Goal: Task Accomplishment & Management: Use online tool/utility

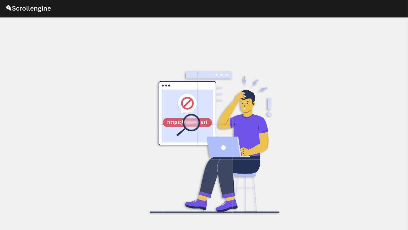
scroll to position [21, 0]
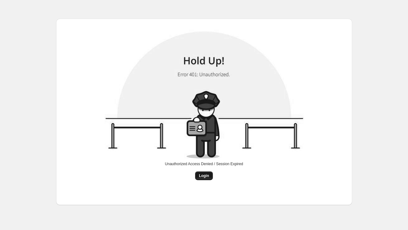
click at [204, 176] on span "Login" at bounding box center [204, 175] width 10 height 5
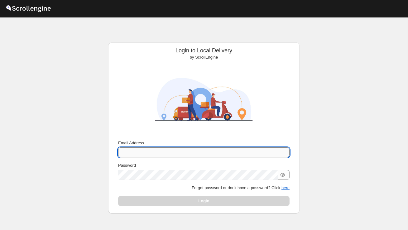
click at [163, 151] on input "Email Address" at bounding box center [203, 152] width 171 height 10
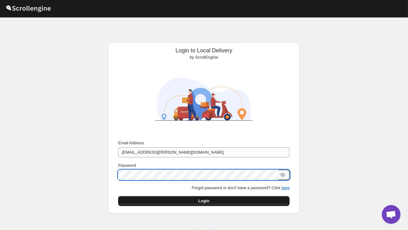
click at [174, 205] on button "Login" at bounding box center [203, 201] width 171 height 10
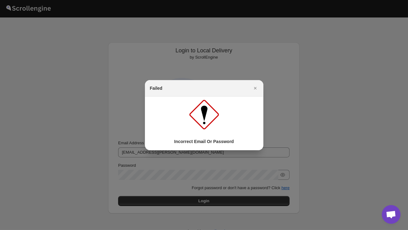
scroll to position [17, 0]
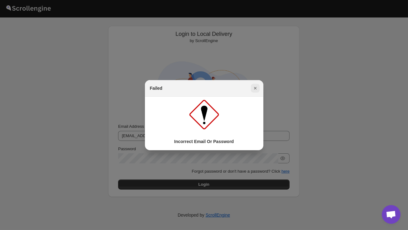
click at [256, 88] on icon "Close" at bounding box center [255, 88] width 6 height 6
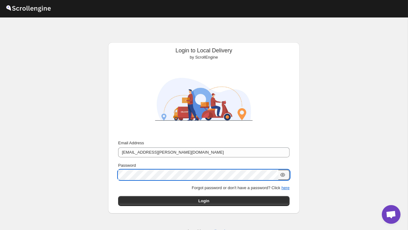
click at [283, 177] on icon "button" at bounding box center [282, 175] width 6 height 6
click at [118, 42] on button "Submit" at bounding box center [127, 45] width 18 height 7
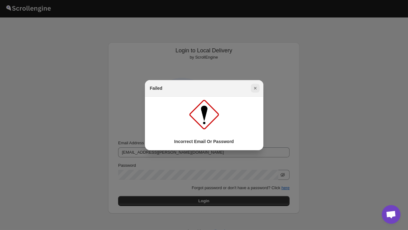
click at [256, 86] on icon "Close" at bounding box center [255, 88] width 6 height 6
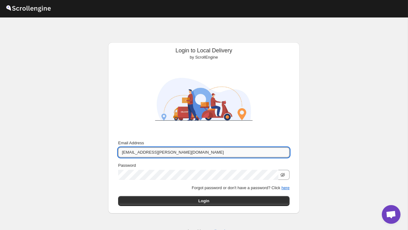
click at [159, 152] on input "sanjay.chetri@homerun.co" at bounding box center [203, 152] width 171 height 10
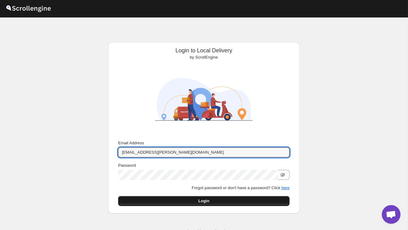
type input "sanjay.chetri@home-run.co"
click at [184, 200] on button "Login" at bounding box center [203, 201] width 171 height 10
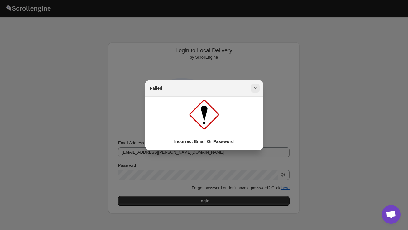
click at [252, 91] on button "Close" at bounding box center [255, 88] width 9 height 9
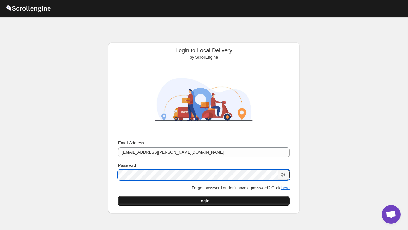
click at [194, 204] on button "Login" at bounding box center [203, 201] width 171 height 10
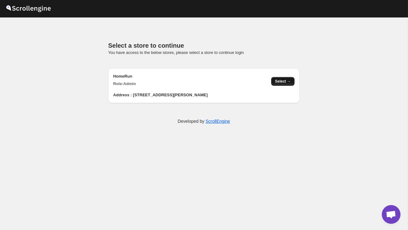
click at [284, 82] on span "Select →" at bounding box center [283, 81] width 16 height 5
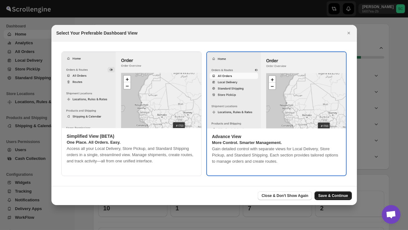
click at [331, 193] on span "Save & Continue" at bounding box center [333, 195] width 30 height 5
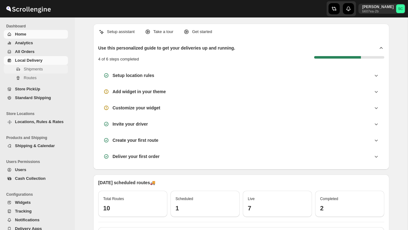
click at [44, 71] on span "Shipments" at bounding box center [45, 69] width 43 height 6
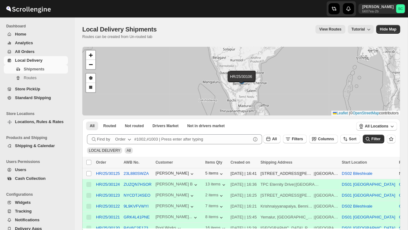
click at [81, 175] on div "Local Delivery Shipments. This page is ready Local Delivery Shipments Routes ca…" at bounding box center [241, 210] width 333 height 386
click at [86, 173] on span at bounding box center [89, 174] width 6 height 6
click at [86, 173] on input "Select shipment" at bounding box center [88, 173] width 5 height 5
checkbox input "false"
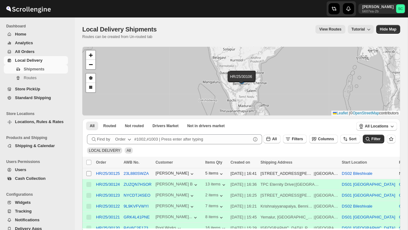
checkbox input "false"
click at [88, 171] on span at bounding box center [89, 174] width 6 height 6
click at [88, 171] on input "Select shipment" at bounding box center [88, 173] width 5 height 5
checkbox input "false"
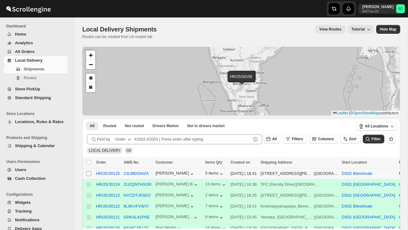
checkbox input "false"
click at [88, 172] on input "Select shipment" at bounding box center [88, 173] width 5 height 5
checkbox input "true"
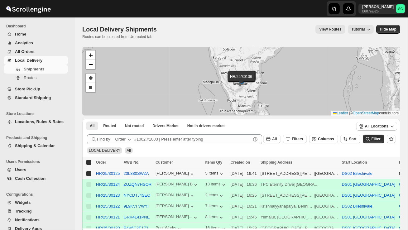
checkbox input "true"
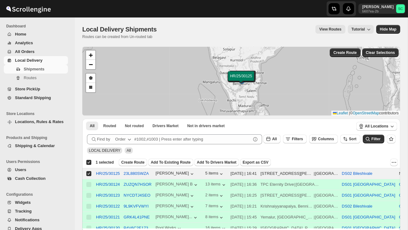
click at [133, 158] on div "Deselect shipment 1 selected Create Route Add To Existing Route Add To Drivers …" at bounding box center [241, 162] width 318 height 11
click at [133, 160] on span "Create Route" at bounding box center [132, 162] width 23 height 5
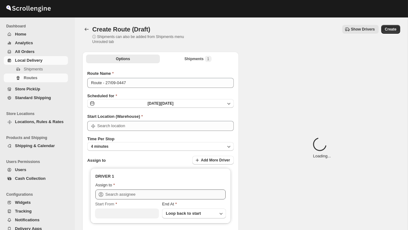
type input "DS02 Bileshivale"
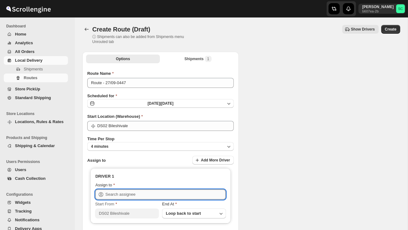
click at [132, 196] on input "text" at bounding box center [165, 194] width 120 height 10
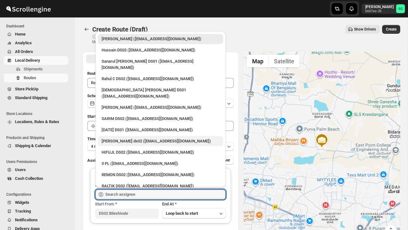
click at [130, 138] on div "[PERSON_NAME] ds02 ([EMAIL_ADDRESS][DOMAIN_NAME])" at bounding box center [161, 141] width 118 height 6
type input "[PERSON_NAME] ds02 ([EMAIL_ADDRESS][DOMAIN_NAME])"
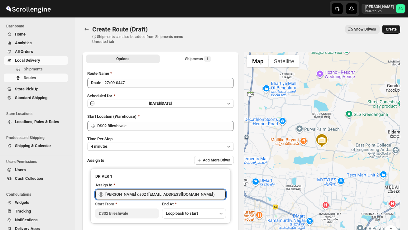
click at [393, 31] on span "Create" at bounding box center [391, 29] width 11 height 5
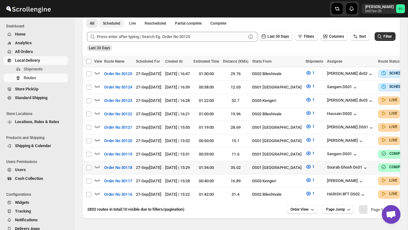
scroll to position [146, 0]
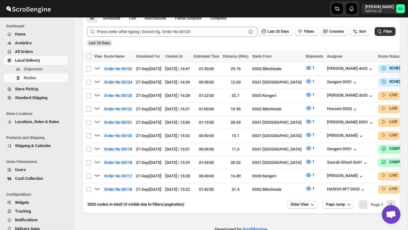
click at [300, 200] on button "Order View" at bounding box center [302, 204] width 31 height 9
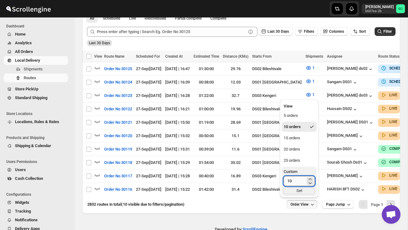
click at [293, 183] on input "10" at bounding box center [294, 181] width 22 height 10
type input "1"
type input "40"
click at [303, 190] on div "Set" at bounding box center [298, 190] width 31 height 7
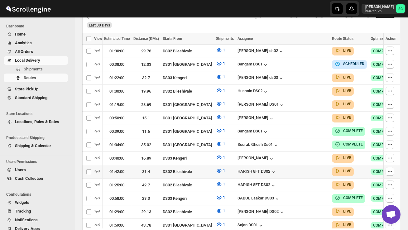
scroll to position [183, 0]
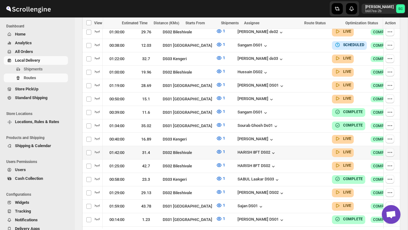
click at [389, 149] on icon "button" at bounding box center [390, 152] width 6 height 6
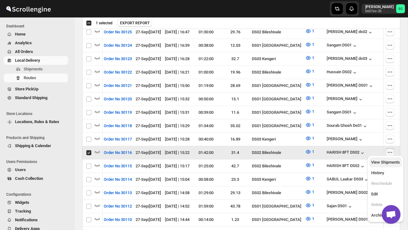
click at [387, 162] on span "View Shipments" at bounding box center [385, 162] width 29 height 5
checkbox input "false"
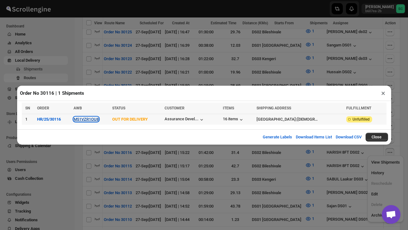
click at [86, 118] on button "M51VZR1OU8" at bounding box center [86, 119] width 25 height 5
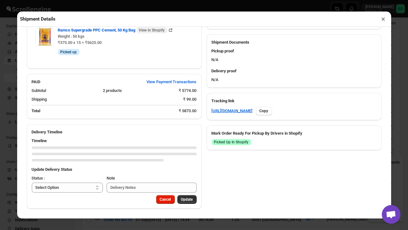
scroll to position [313, 0]
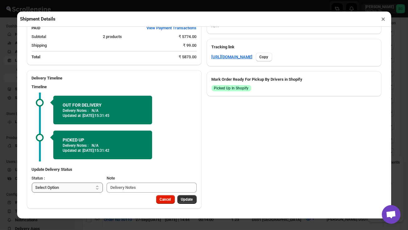
click at [73, 187] on select "Select Option PICKED UP OUT FOR DELIVERY RESCHEDULE DELIVERED CANCELLED" at bounding box center [67, 188] width 71 height 10
select select "DELIVERED"
click at [186, 199] on span "Update" at bounding box center [187, 199] width 12 height 5
select select
click at [384, 19] on button "×" at bounding box center [383, 19] width 9 height 9
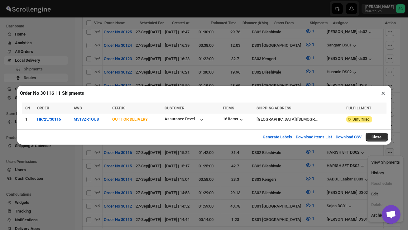
click at [384, 91] on button "×" at bounding box center [383, 93] width 9 height 9
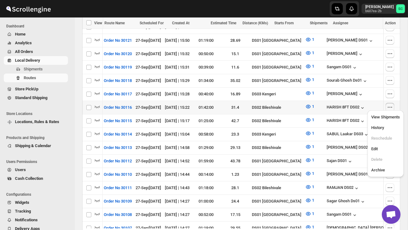
scroll to position [228, 0]
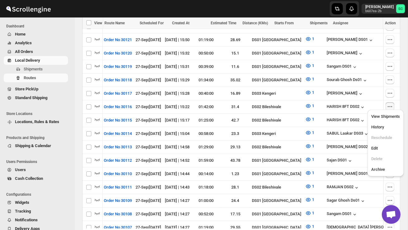
click at [290, 9] on div "[PERSON_NAME] b607ea-2b SC" at bounding box center [343, 8] width 129 height 17
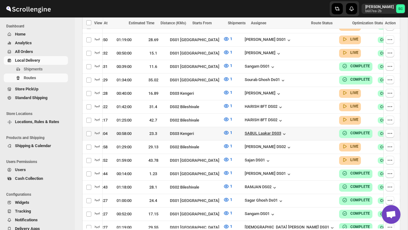
scroll to position [0, 89]
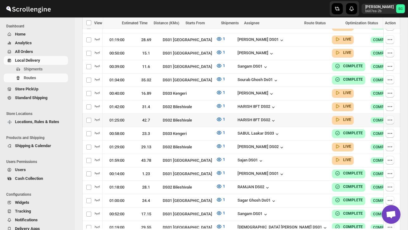
click at [387, 116] on button "button" at bounding box center [389, 120] width 9 height 9
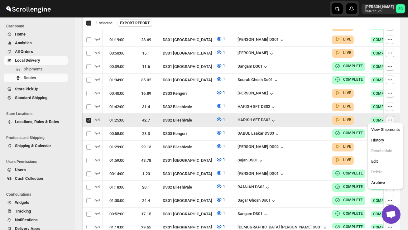
scroll to position [0, 0]
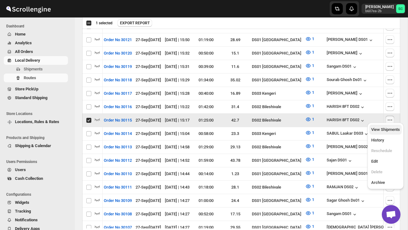
click at [388, 131] on span "View Shipments" at bounding box center [385, 129] width 29 height 5
checkbox input "false"
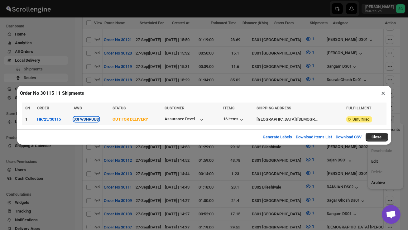
click at [98, 119] on button "03FWDNRUBD" at bounding box center [87, 119] width 26 height 5
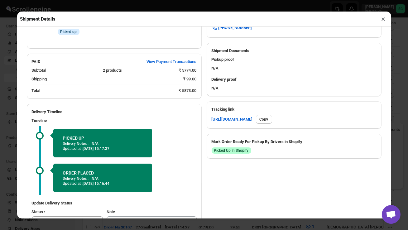
scroll to position [284, 0]
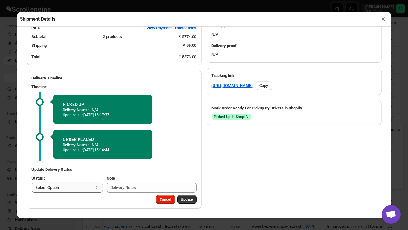
click at [84, 184] on select "Select Option PICKED UP OUT FOR DELIVERY RESCHEDULE DELIVERED CANCELLED" at bounding box center [67, 188] width 71 height 10
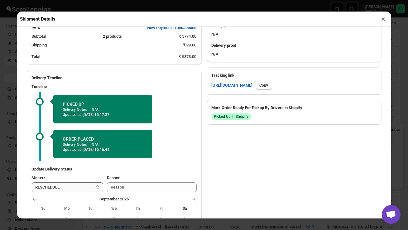
click at [74, 187] on select "Select Option PICKED UP OUT FOR DELIVERY RESCHEDULE DELIVERED CANCELLED" at bounding box center [68, 187] width 72 height 10
select select "DELIVERED"
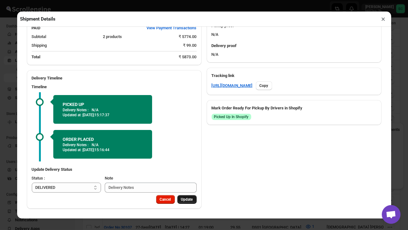
click at [189, 202] on button "Update" at bounding box center [186, 199] width 19 height 9
select select
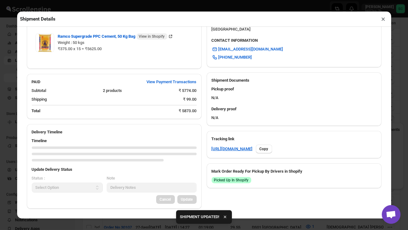
click at [382, 19] on button "×" at bounding box center [383, 19] width 9 height 9
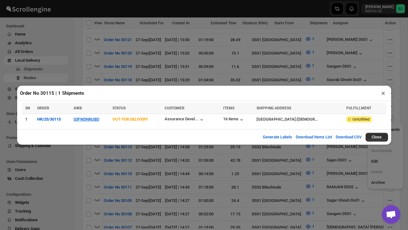
click at [383, 96] on button "×" at bounding box center [383, 93] width 9 height 9
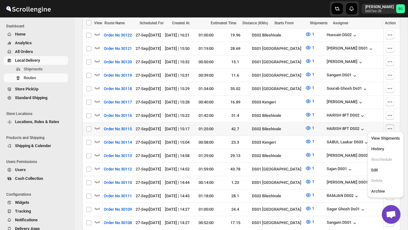
scroll to position [226, 0]
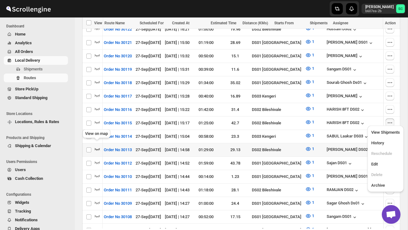
click at [98, 146] on icon "button" at bounding box center [97, 149] width 6 height 6
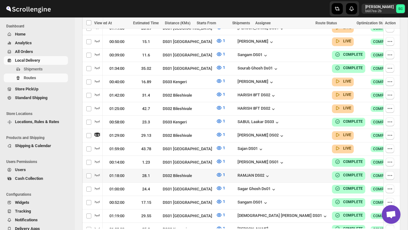
scroll to position [0, 89]
click at [387, 132] on icon "button" at bounding box center [390, 135] width 6 height 6
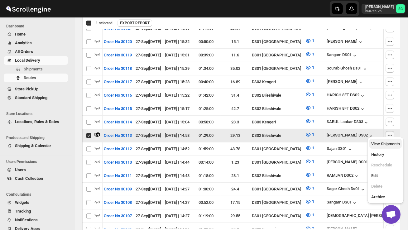
click at [387, 144] on span "View Shipments" at bounding box center [385, 143] width 29 height 5
checkbox input "false"
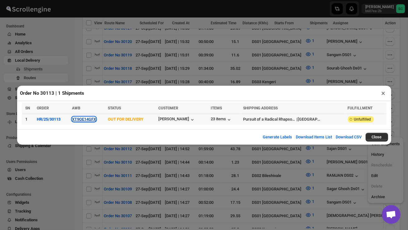
click at [86, 117] on button "XT9OE14GFX" at bounding box center [84, 119] width 24 height 5
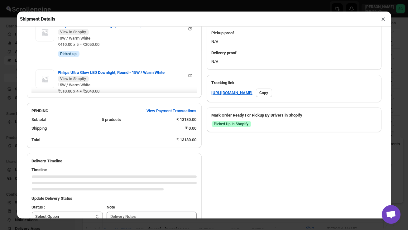
scroll to position [371, 0]
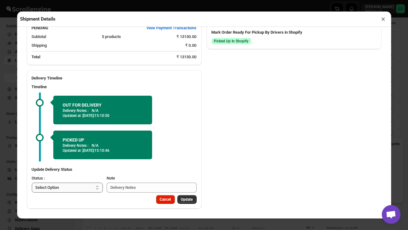
click at [78, 187] on select "Select Option PICKED UP OUT FOR DELIVERY RESCHEDULE DELIVERED CANCELLED" at bounding box center [67, 188] width 71 height 10
select select "DELIVERED"
click at [187, 198] on span "Update" at bounding box center [187, 199] width 12 height 5
select select
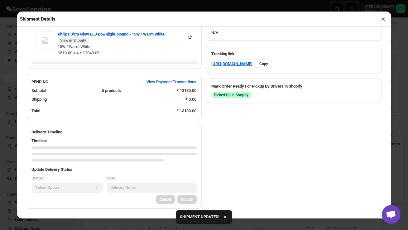
click at [385, 17] on button "×" at bounding box center [383, 19] width 9 height 9
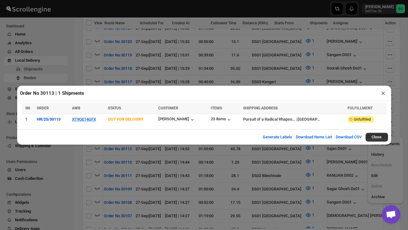
click at [383, 95] on button "×" at bounding box center [383, 93] width 9 height 9
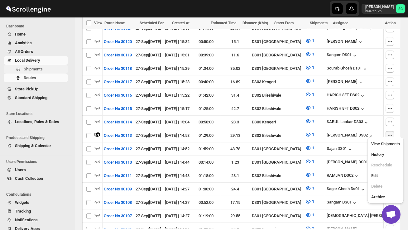
click at [43, 67] on span "Shipments" at bounding box center [33, 69] width 19 height 5
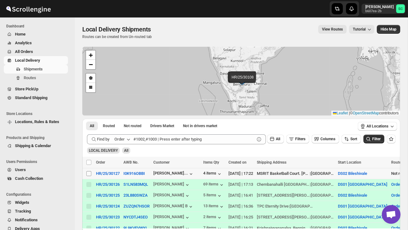
click at [88, 172] on input "Select shipment" at bounding box center [88, 173] width 5 height 5
checkbox input "true"
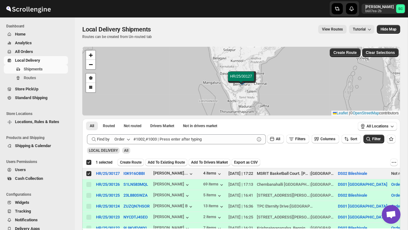
click at [132, 159] on button "Create Route" at bounding box center [130, 162] width 26 height 7
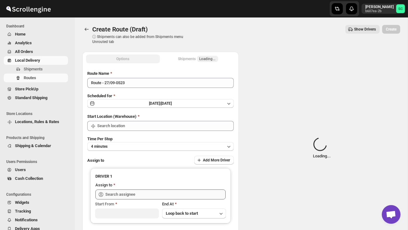
type input "DS02 Bileshivale"
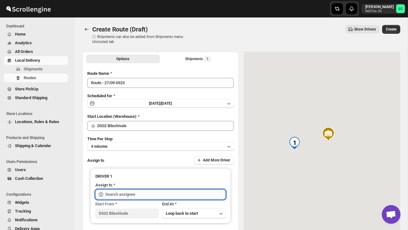
click at [130, 193] on input "text" at bounding box center [165, 194] width 120 height 10
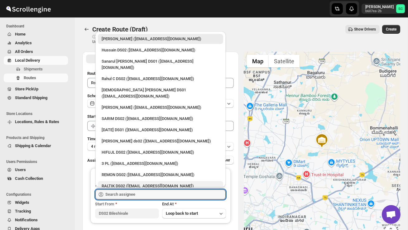
click at [129, 183] on div "RALTIK DS02 ([EMAIL_ADDRESS][DOMAIN_NAME])" at bounding box center [161, 186] width 118 height 6
type input "RALTIK DS02 ([EMAIL_ADDRESS][DOMAIN_NAME])"
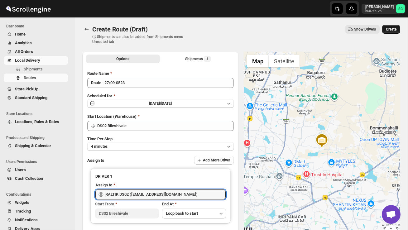
click at [393, 26] on button "Create" at bounding box center [391, 29] width 18 height 9
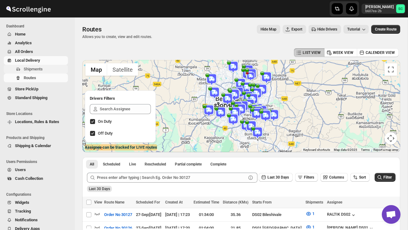
click at [34, 70] on span "Shipments" at bounding box center [33, 69] width 19 height 5
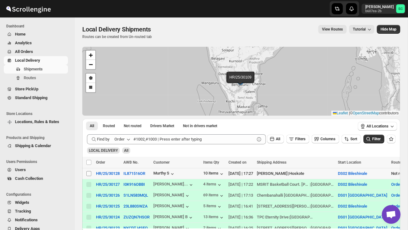
click at [90, 171] on input "Select shipment" at bounding box center [88, 173] width 5 height 5
checkbox input "true"
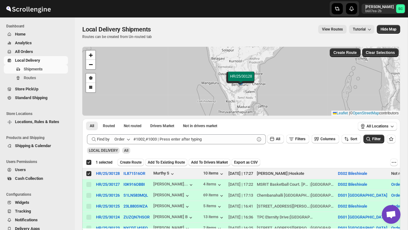
click at [128, 163] on span "Create Route" at bounding box center [130, 162] width 21 height 5
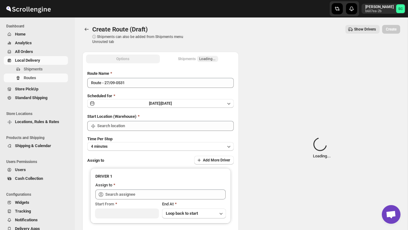
type input "DS02 Bileshivale"
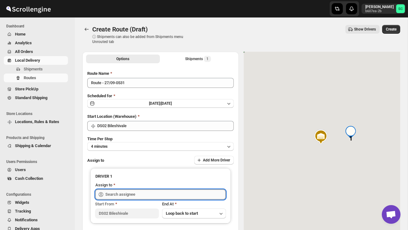
click at [132, 192] on input "text" at bounding box center [165, 194] width 120 height 10
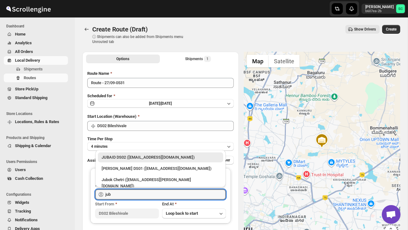
click at [169, 158] on div "JUBAID DS02 ([EMAIL_ADDRESS][DOMAIN_NAME])" at bounding box center [161, 157] width 118 height 6
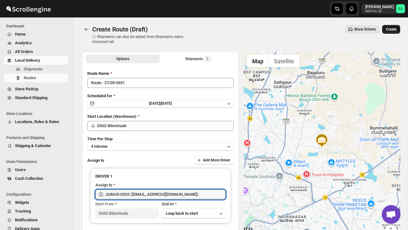
type input "JUBAID DS02 ([EMAIL_ADDRESS][DOMAIN_NAME])"
click at [392, 32] on button "Create" at bounding box center [391, 29] width 18 height 9
